Goal: Transaction & Acquisition: Purchase product/service

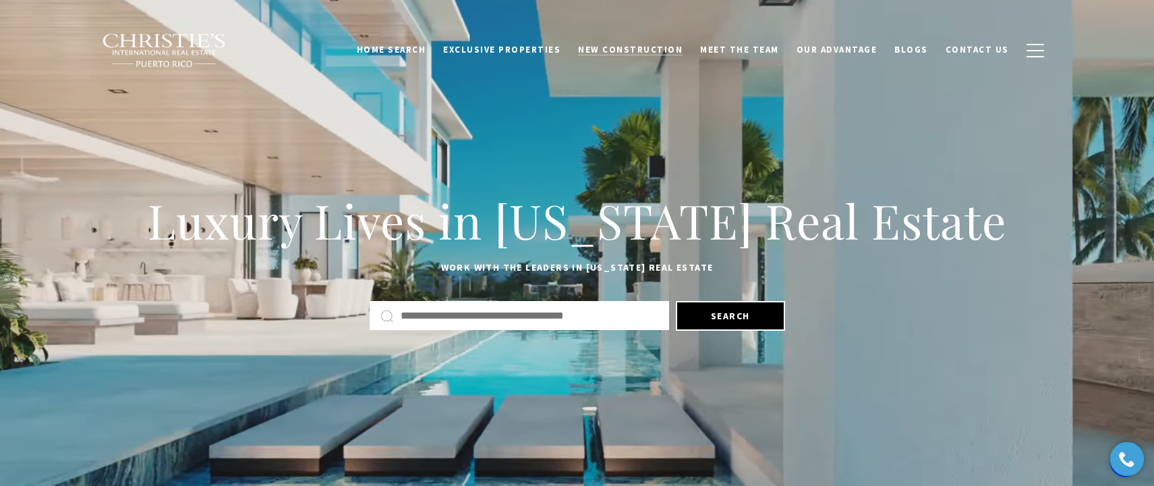
click at [634, 48] on span "New Construction" at bounding box center [630, 49] width 105 height 11
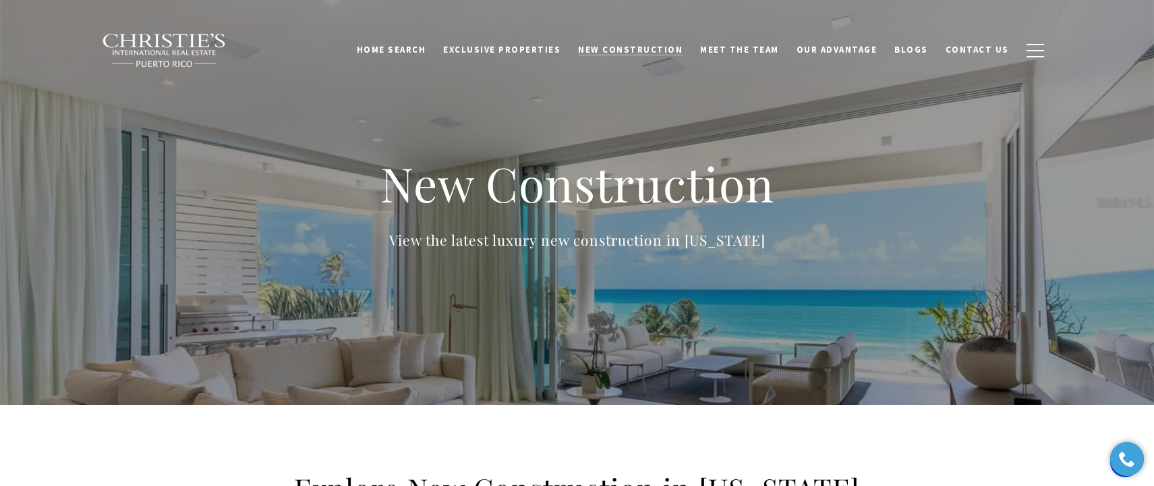
click at [644, 48] on span "New Construction" at bounding box center [630, 49] width 105 height 11
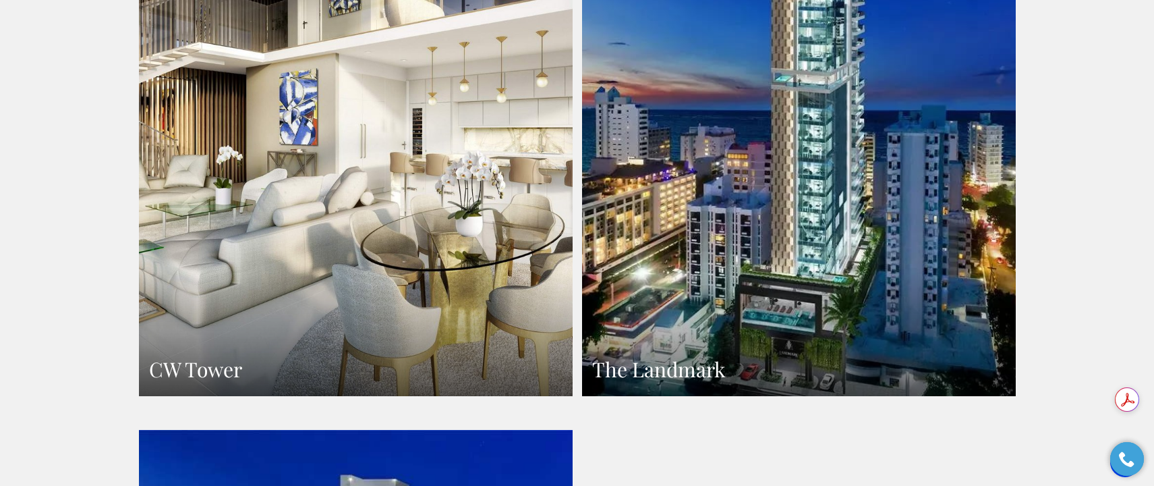
scroll to position [1614, 0]
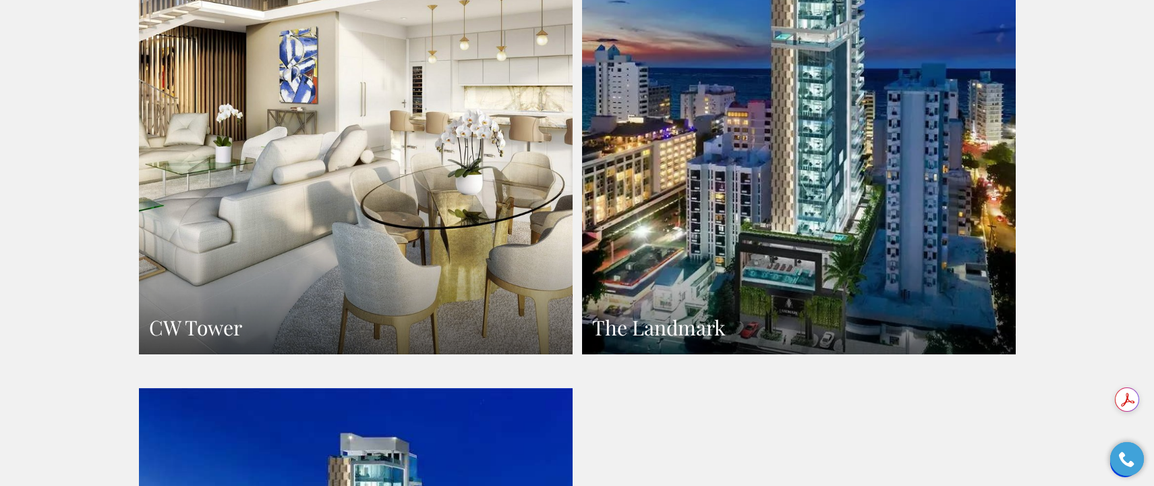
click at [671, 314] on h3 "The Landmark" at bounding box center [799, 327] width 414 height 26
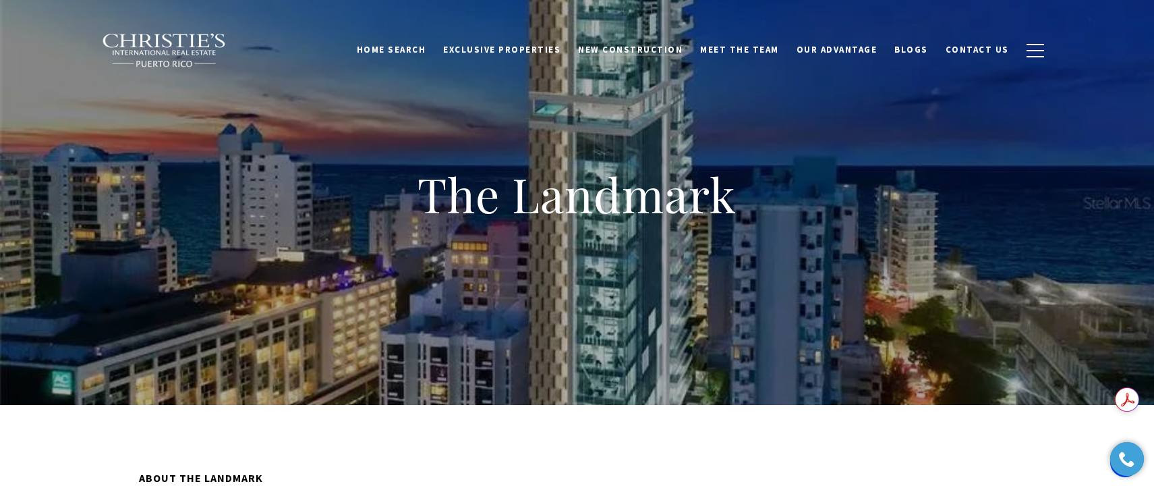
click at [652, 45] on span "New Construction" at bounding box center [630, 49] width 105 height 11
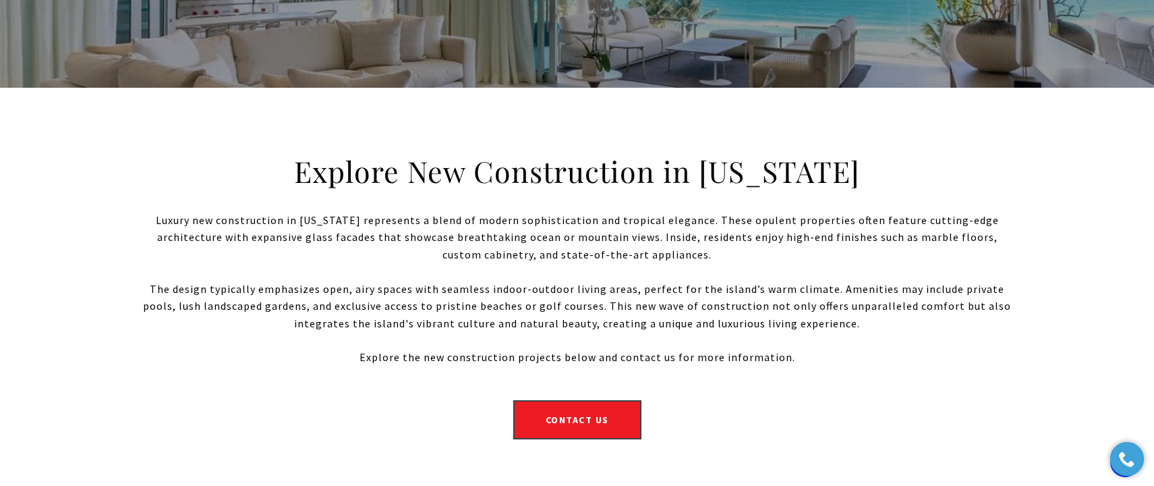
scroll to position [318, 0]
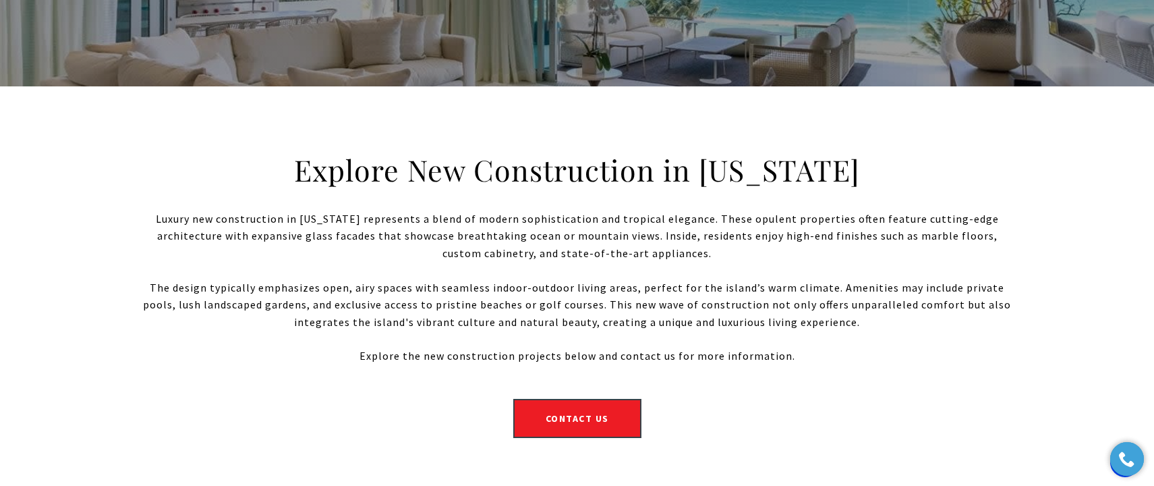
drag, startPoint x: 865, startPoint y: 169, endPoint x: 301, endPoint y: 177, distance: 564.0
click at [301, 177] on h2 "Explore New Construction in Puerto Rico" at bounding box center [577, 170] width 580 height 38
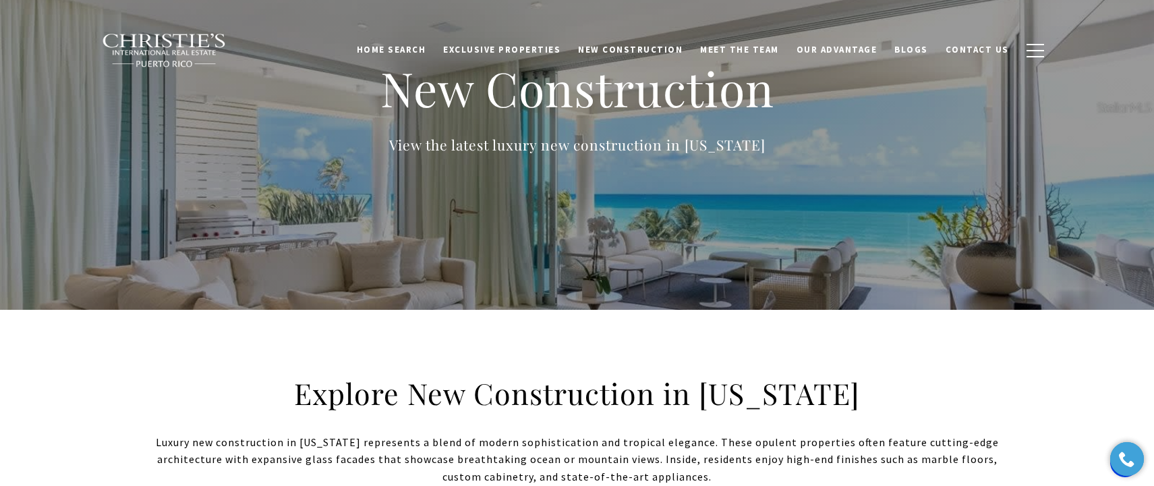
scroll to position [98, 0]
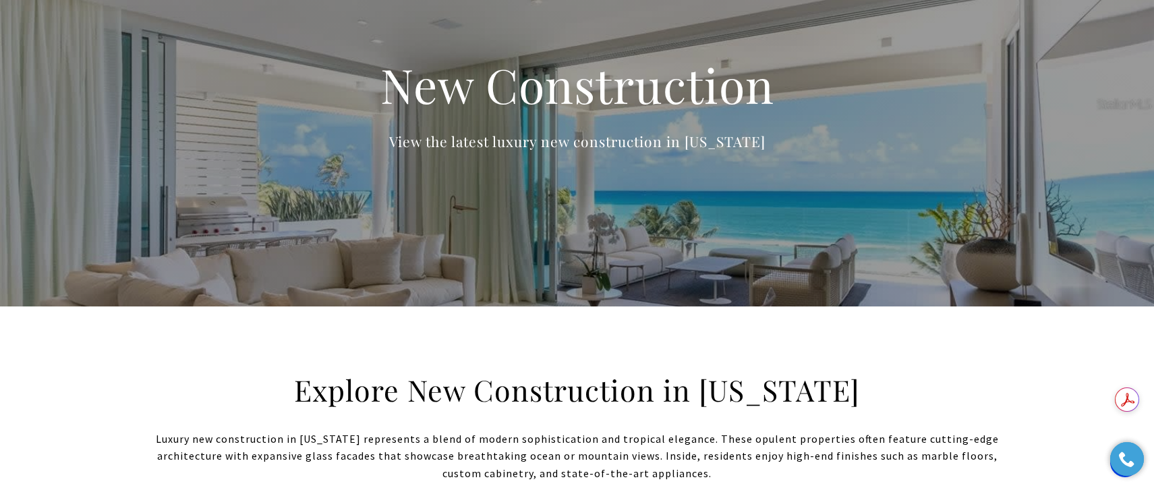
click at [826, 390] on h2 "Explore New Construction in Puerto Rico" at bounding box center [577, 390] width 580 height 38
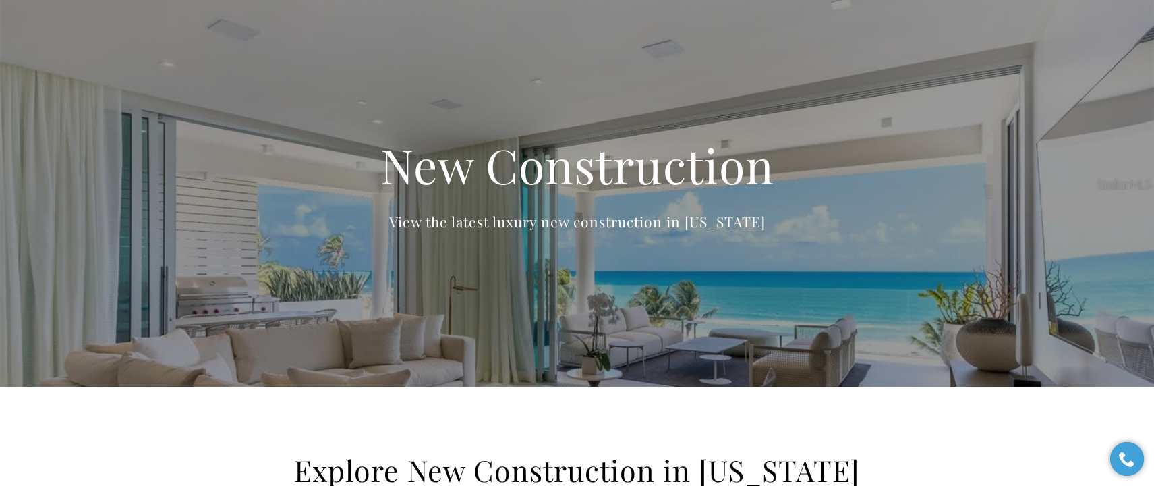
scroll to position [0, 0]
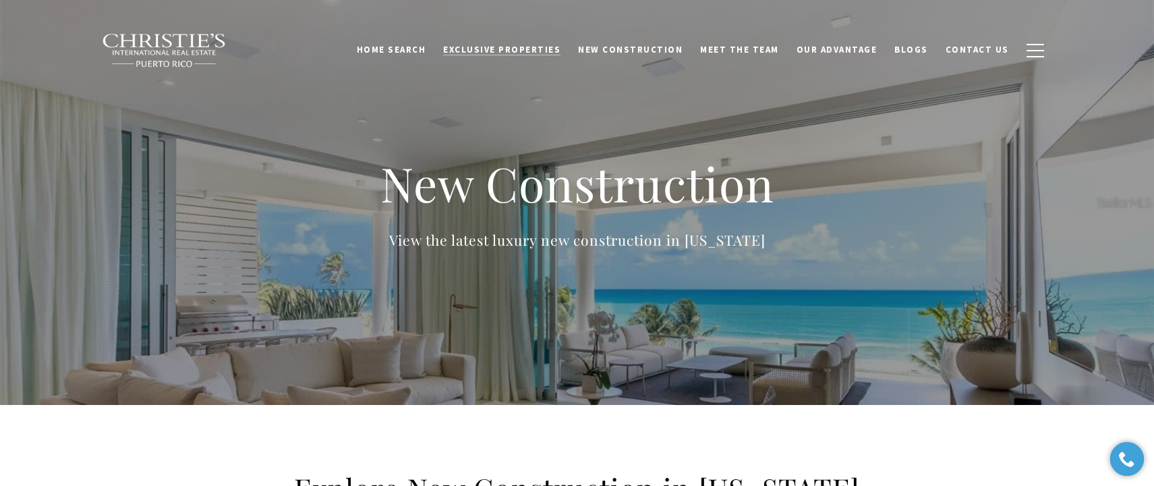
click at [525, 49] on span "Exclusive Properties" at bounding box center [501, 49] width 117 height 11
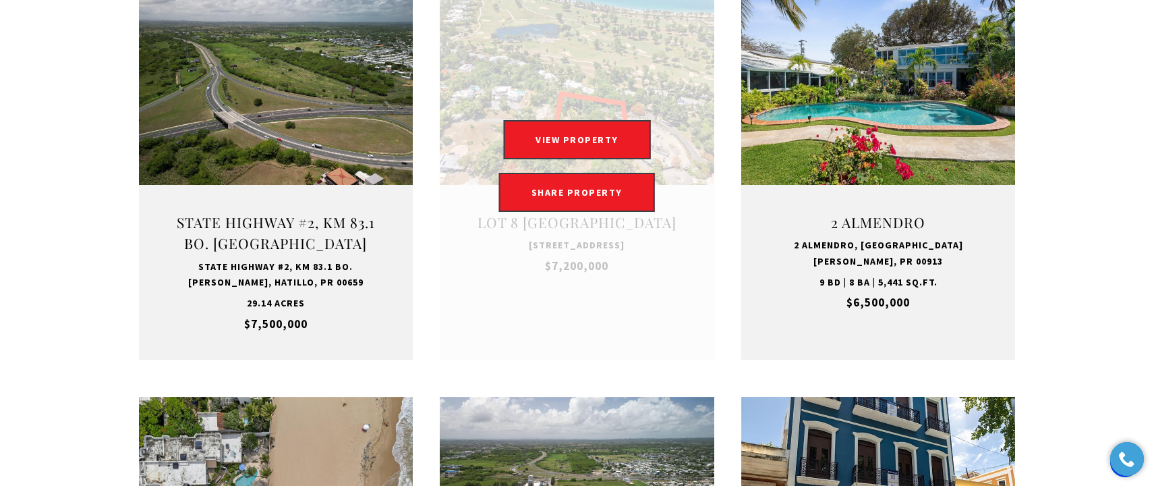
scroll to position [578, 0]
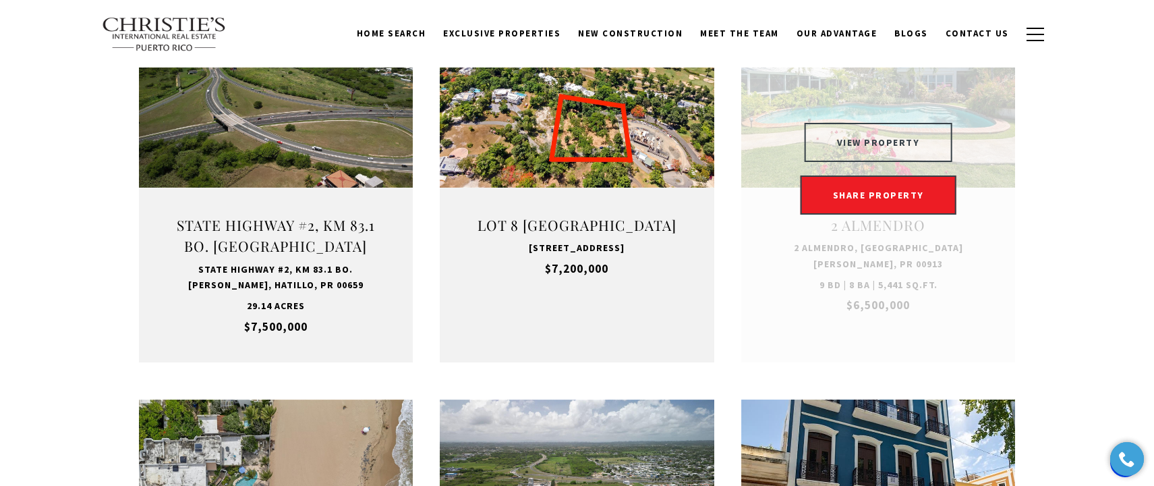
click at [863, 144] on button "VIEW PROPERTY" at bounding box center [879, 142] width 148 height 39
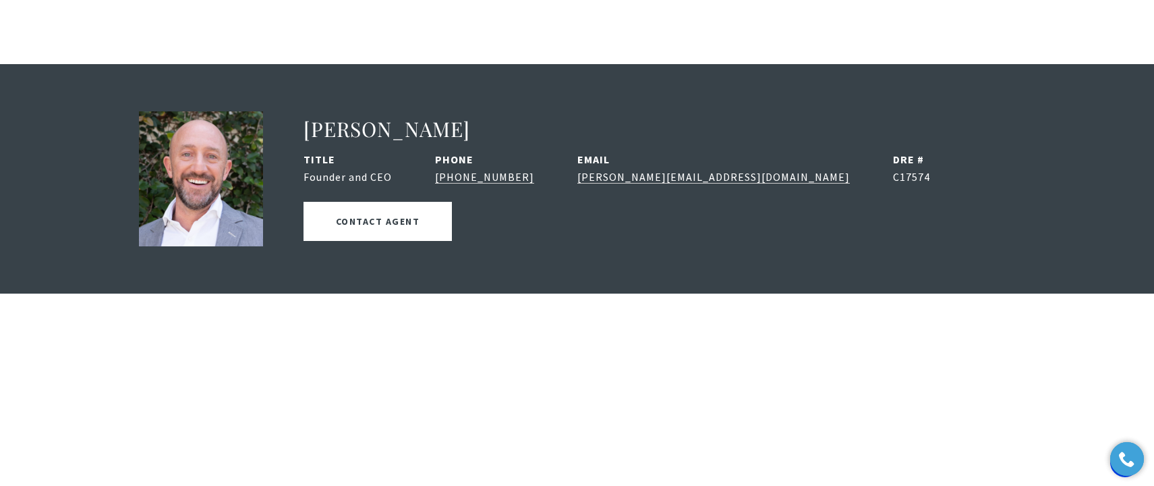
scroll to position [1803, 0]
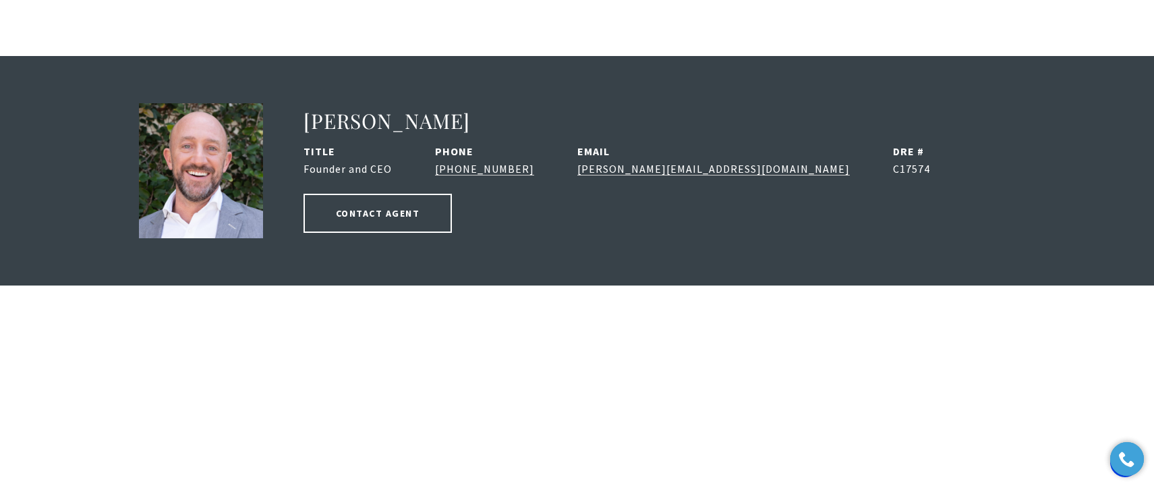
click at [453, 194] on button "CONTACT AGENT" at bounding box center [378, 213] width 149 height 39
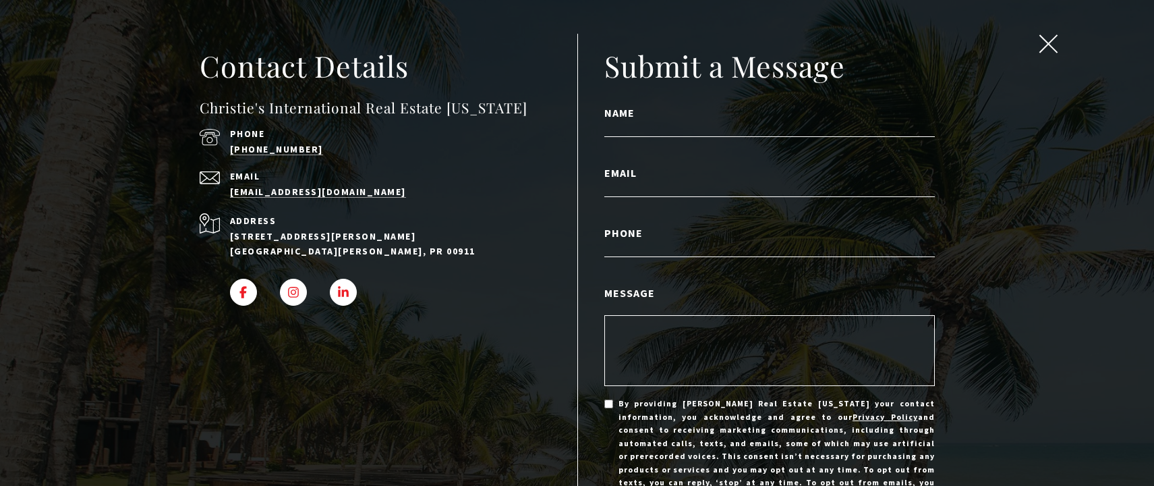
click at [1050, 50] on span "close modal" at bounding box center [1049, 43] width 18 height 18
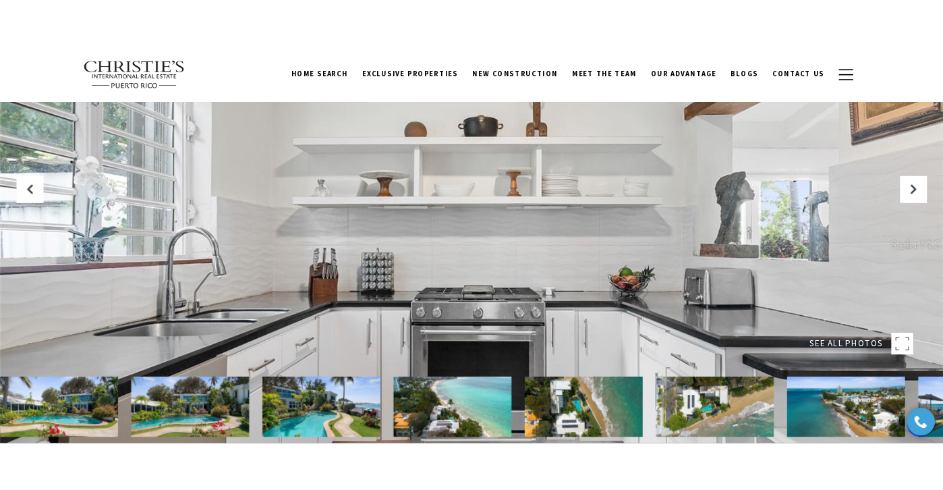
scroll to position [0, 0]
